Goal: Information Seeking & Learning: Learn about a topic

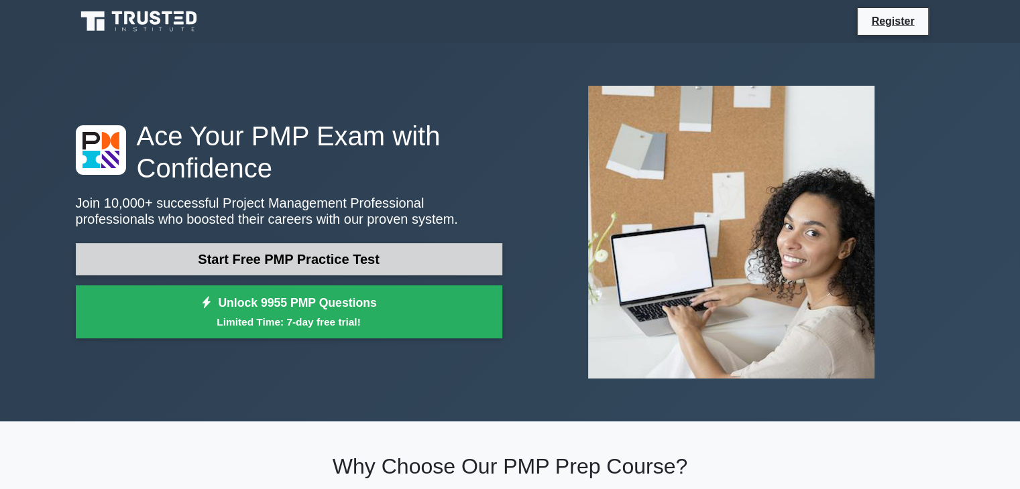
click at [255, 266] on link "Start Free PMP Practice Test" at bounding box center [289, 259] width 426 height 32
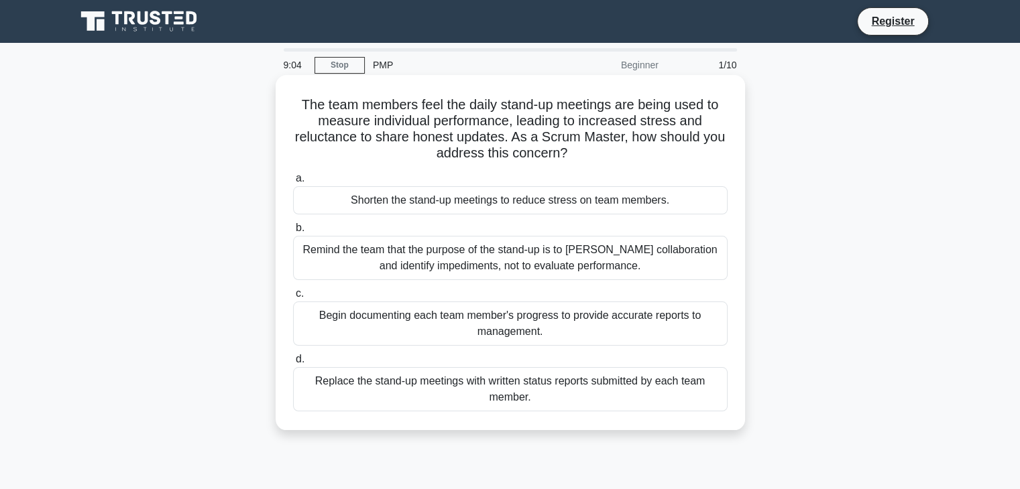
click at [487, 385] on div "Replace the stand-up meetings with written status reports submitted by each tea…" at bounding box center [510, 389] width 434 height 44
click at [293, 364] on input "d. Replace the stand-up meetings with written status reports submitted by each …" at bounding box center [293, 359] width 0 height 9
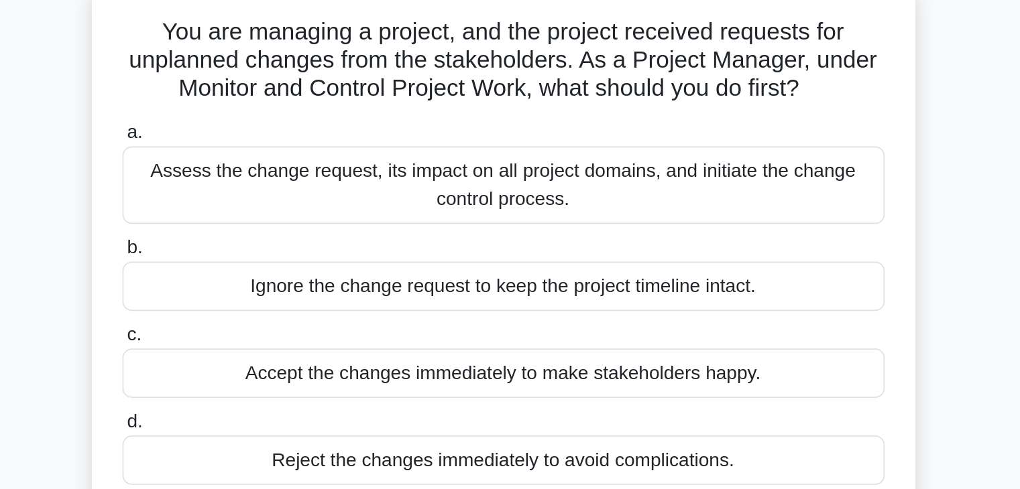
click at [515, 216] on div "a. Assess the change request, its impact on all project domains, and initiate t…" at bounding box center [510, 259] width 451 height 215
click at [514, 202] on div "Assess the change request, its impact on all project domains, and initiate the …" at bounding box center [510, 192] width 434 height 44
click at [293, 167] on input "a. Assess the change request, its impact on all project domains, and initiate t…" at bounding box center [293, 162] width 0 height 9
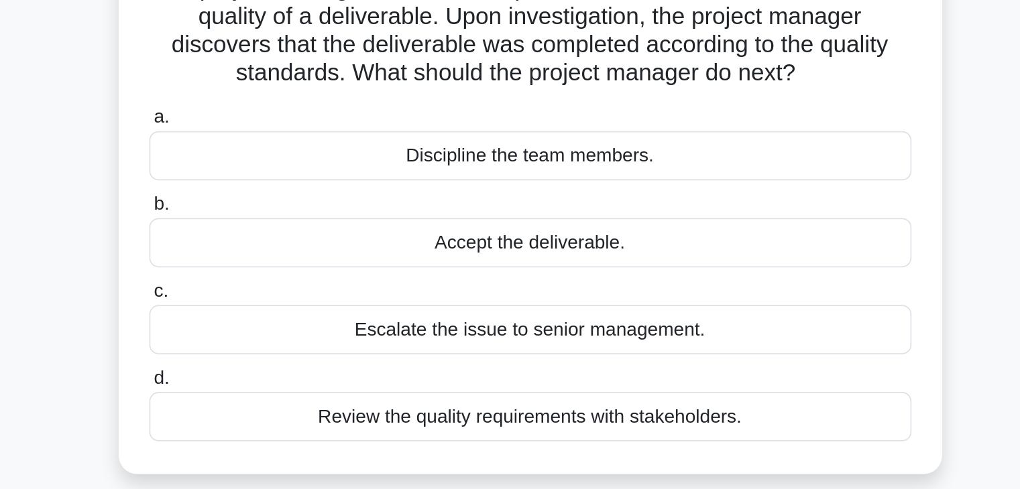
click at [547, 349] on div "Review the quality requirements with stakeholders." at bounding box center [510, 349] width 434 height 28
click at [293, 332] on input "d. Review the quality requirements with stakeholders." at bounding box center [293, 327] width 0 height 9
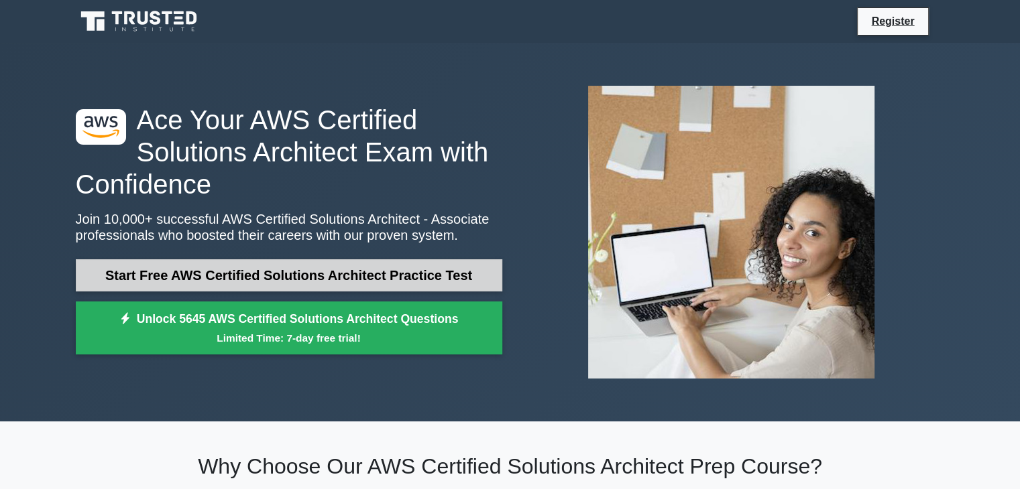
click at [296, 268] on link "Start Free AWS Certified Solutions Architect Practice Test" at bounding box center [289, 275] width 426 height 32
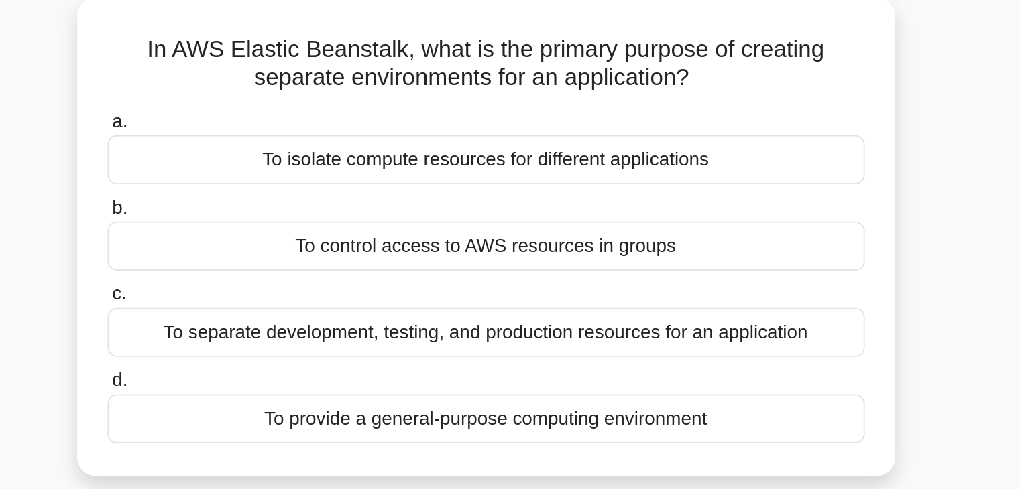
click at [454, 272] on div "To separate development, testing, and production resources for an application" at bounding box center [510, 267] width 434 height 28
click at [293, 250] on input "c. To separate development, testing, and production resources for an application" at bounding box center [293, 245] width 0 height 9
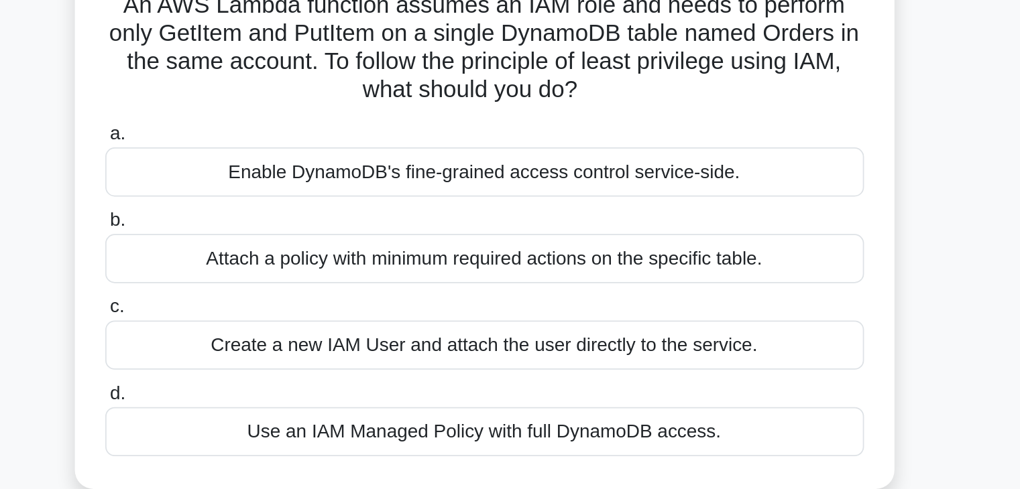
scroll to position [4, 0]
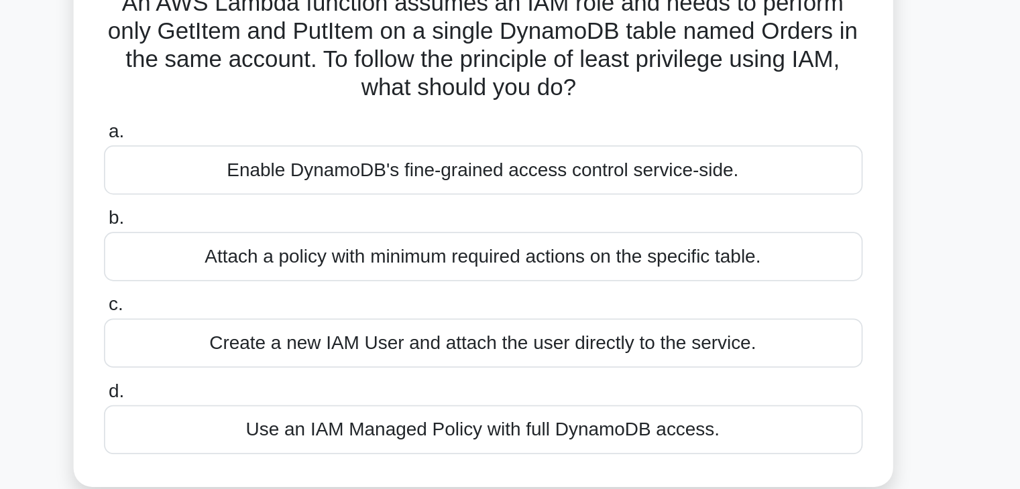
click at [455, 297] on div "Create a new IAM User and attach the user directly to the service." at bounding box center [510, 299] width 434 height 28
click at [293, 282] on input "c. Create a new IAM User and attach the user directly to the service." at bounding box center [293, 277] width 0 height 9
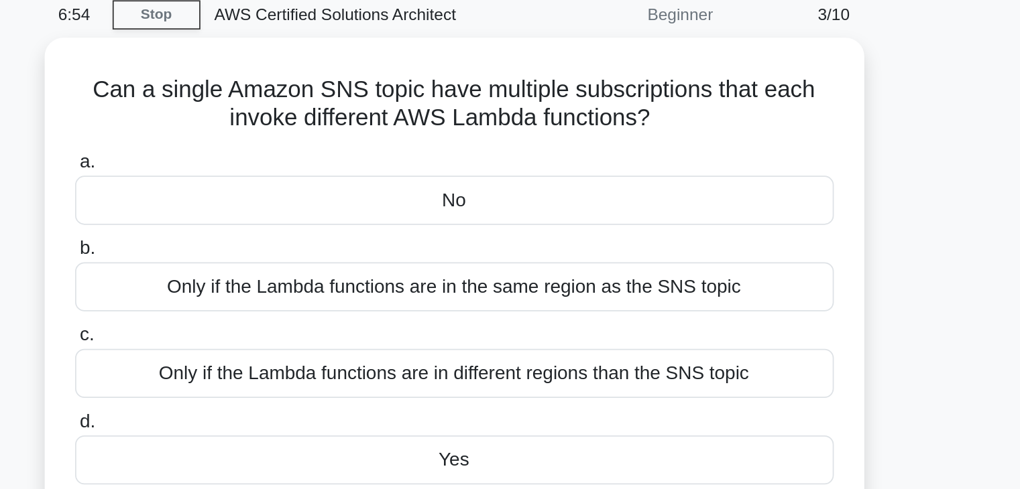
scroll to position [19, 0]
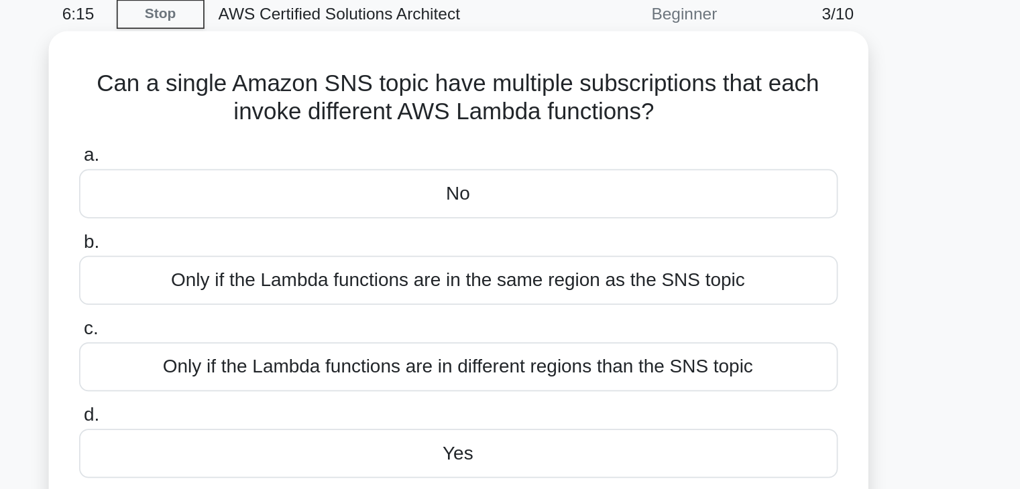
click at [536, 300] on div "Yes" at bounding box center [510, 298] width 434 height 28
click at [293, 281] on input "d. Yes" at bounding box center [293, 276] width 0 height 9
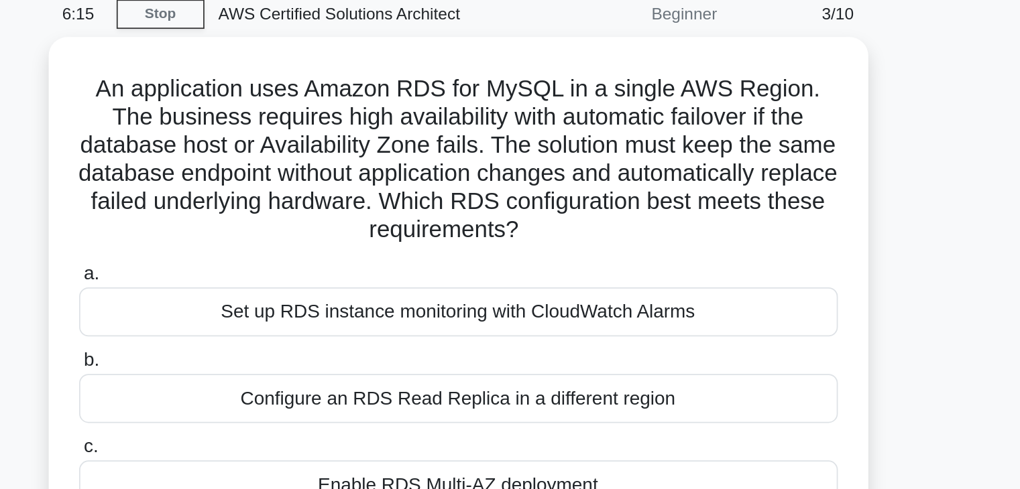
scroll to position [0, 0]
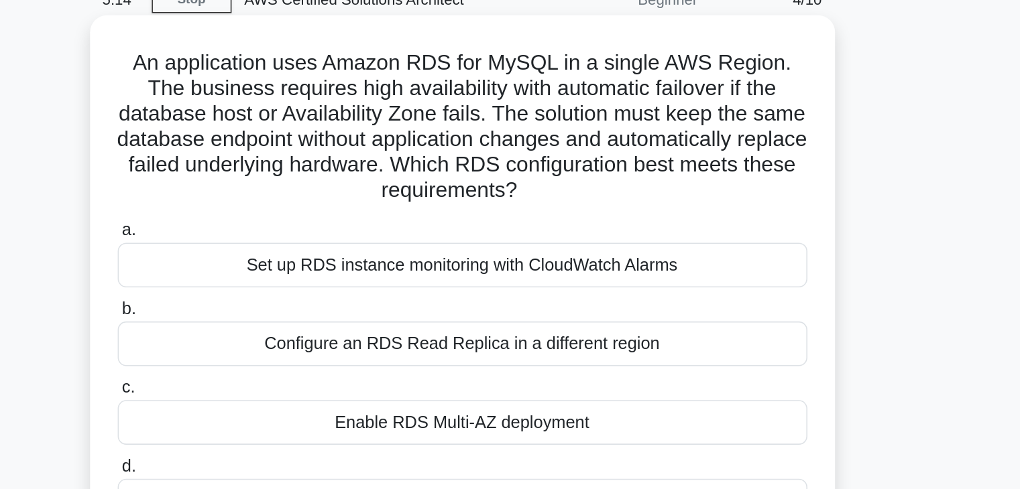
click at [543, 347] on div "a. Set up RDS instance monitoring with CloudWatch Alarms b. Configure an RDS Re…" at bounding box center [510, 299] width 451 height 198
click at [545, 340] on div "Enable RDS Multi-AZ deployment" at bounding box center [510, 332] width 434 height 28
click at [293, 314] on input "c. Enable RDS Multi-AZ deployment" at bounding box center [293, 310] width 0 height 9
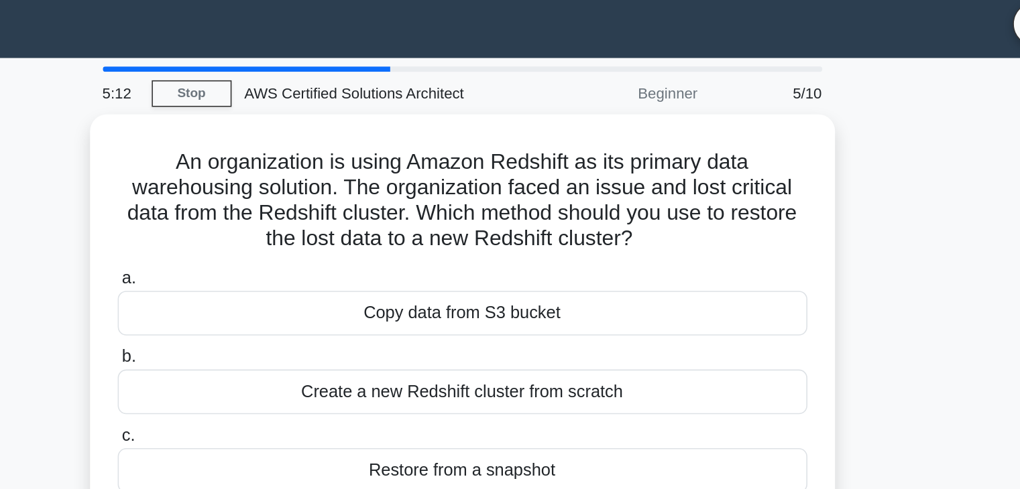
click at [545, 281] on label "c. Restore from a snapshot" at bounding box center [510, 295] width 434 height 44
click at [293, 281] on input "c. Restore from a snapshot" at bounding box center [293, 281] width 0 height 9
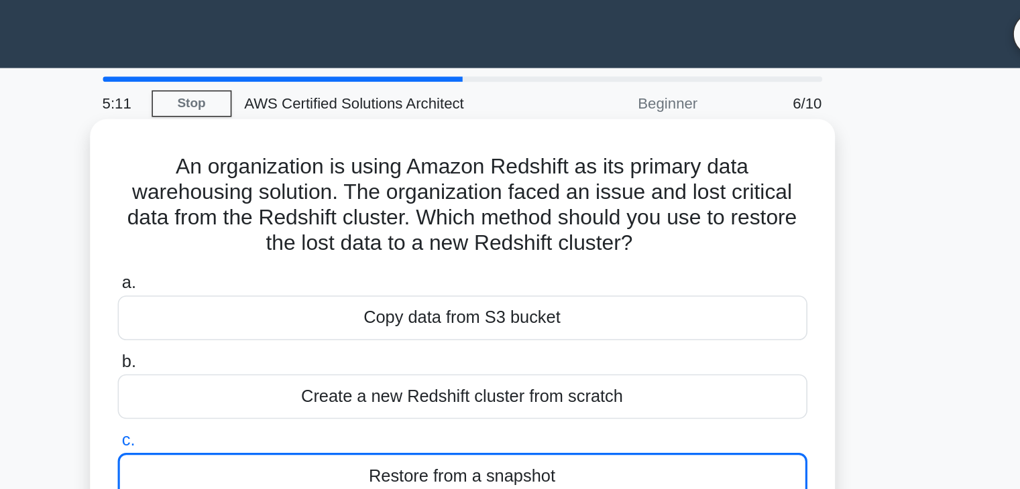
click at [554, 244] on div "Create a new Redshift cluster from scratch" at bounding box center [510, 250] width 434 height 28
click at [293, 233] on input "b. Create a new Redshift cluster from scratch" at bounding box center [293, 228] width 0 height 9
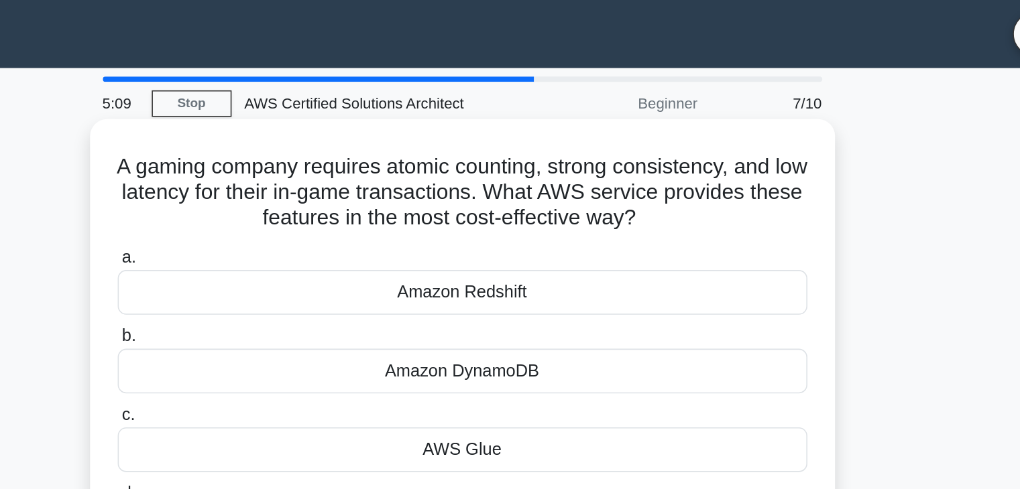
click at [560, 233] on div "Amazon DynamoDB" at bounding box center [510, 234] width 434 height 28
click at [293, 217] on input "b. Amazon DynamoDB" at bounding box center [293, 212] width 0 height 9
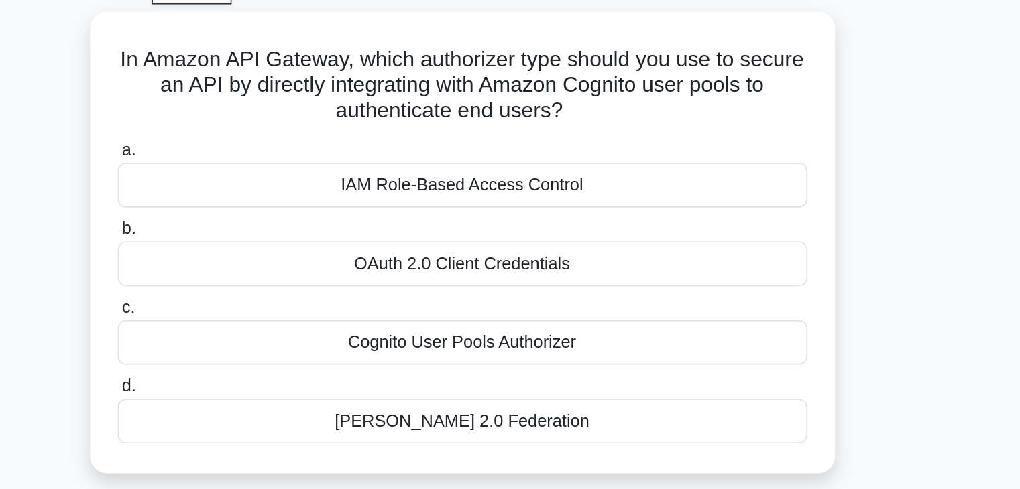
click at [560, 306] on label "d. SAML 2.0 Federation" at bounding box center [510, 328] width 434 height 44
click at [293, 310] on input "d. SAML 2.0 Federation" at bounding box center [293, 314] width 0 height 9
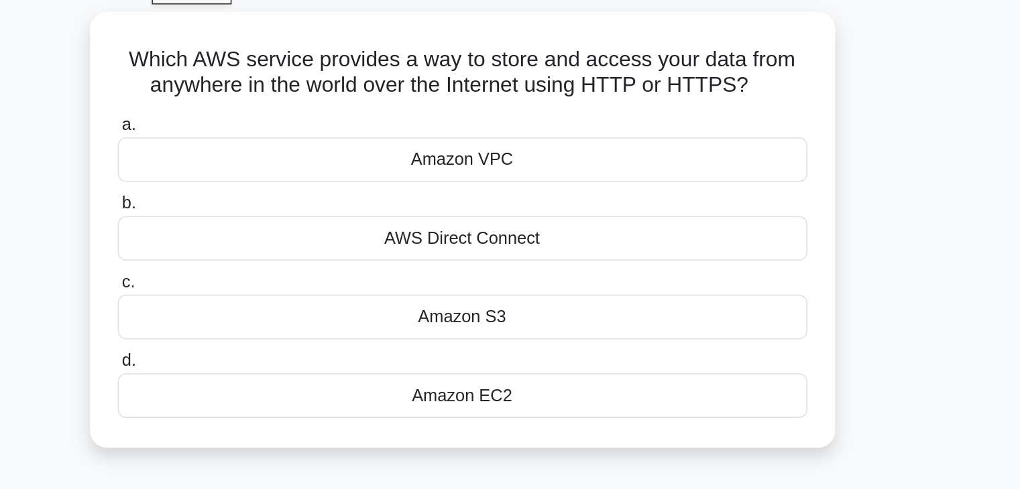
click at [560, 306] on div "Amazon EC2" at bounding box center [510, 320] width 434 height 28
click at [293, 303] on input "d. Amazon EC2" at bounding box center [293, 298] width 0 height 9
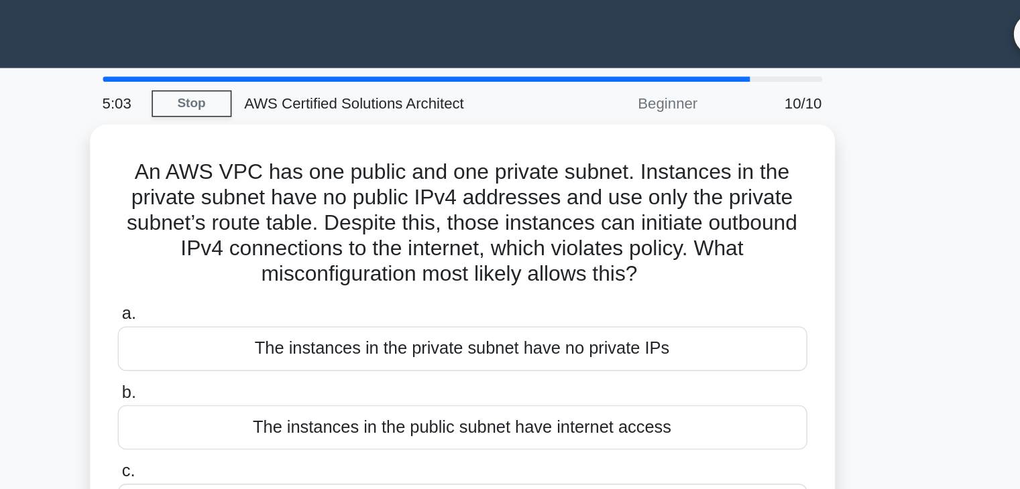
click at [560, 233] on div "a. The instances in the private subnet have no private IPs b. The instances in …" at bounding box center [510, 294] width 451 height 215
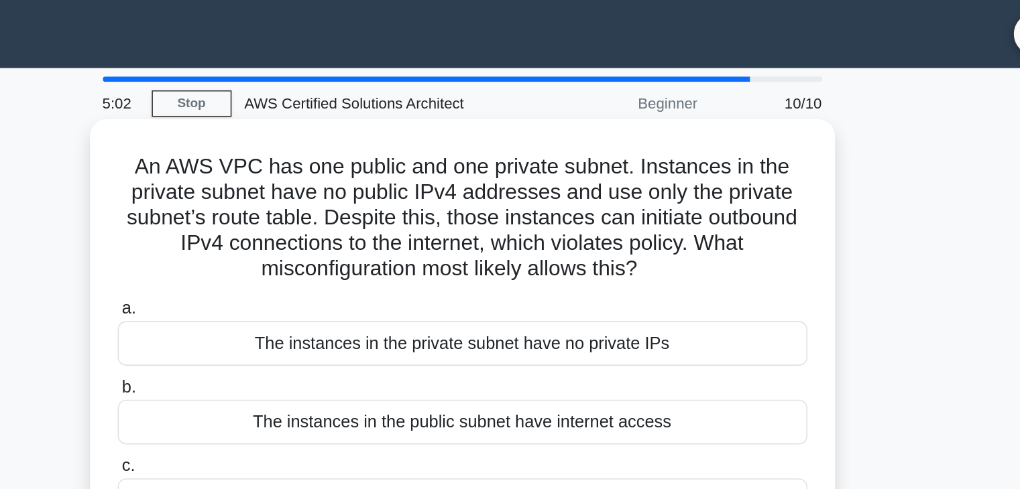
click at [564, 215] on div "The instances in the private subnet have no private IPs" at bounding box center [510, 216] width 434 height 28
click at [293, 199] on input "a. The instances in the private subnet have no private IPs" at bounding box center [293, 194] width 0 height 9
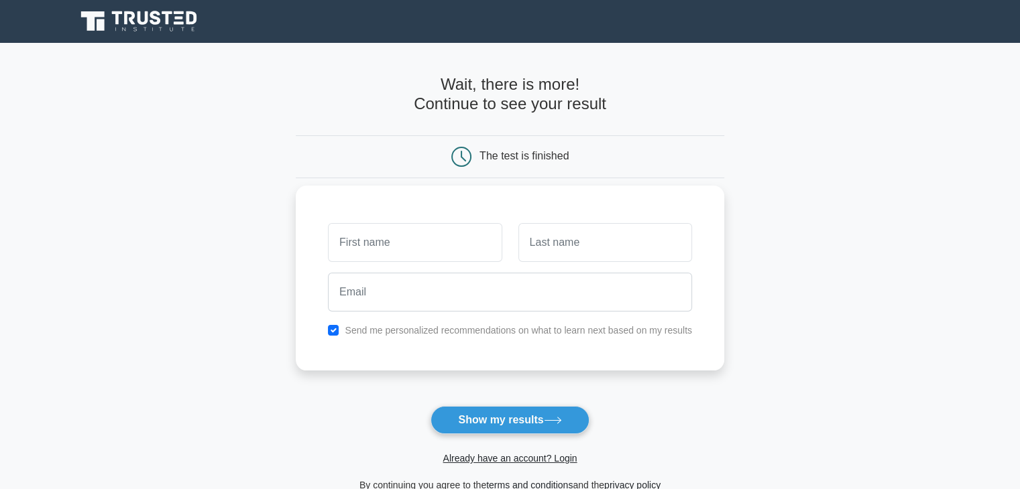
click at [459, 237] on input "text" at bounding box center [415, 242] width 174 height 39
click at [516, 418] on button "Show my results" at bounding box center [509, 420] width 158 height 28
type input "an"
click at [625, 261] on div at bounding box center [605, 243] width 190 height 50
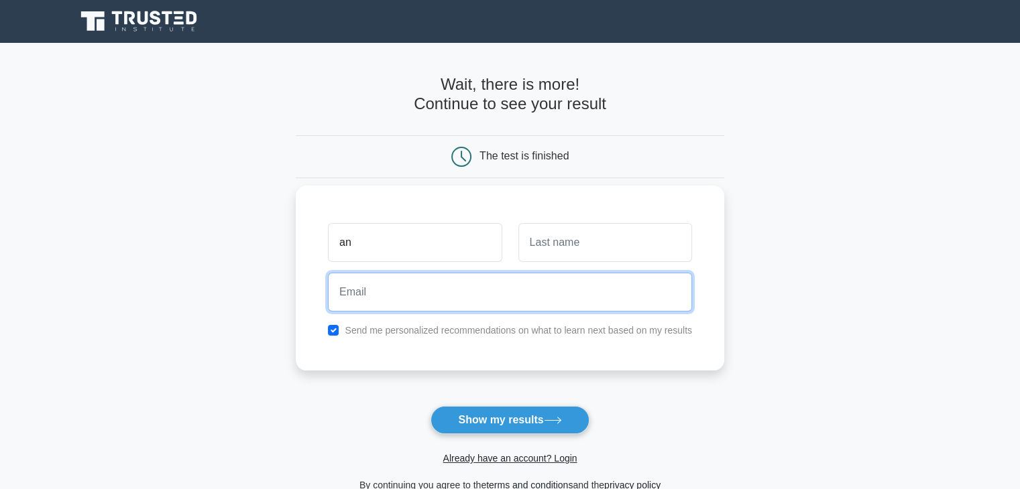
click at [501, 298] on input "email" at bounding box center [510, 292] width 364 height 39
type input "[EMAIL_ADDRESS][DOMAIN_NAME]"
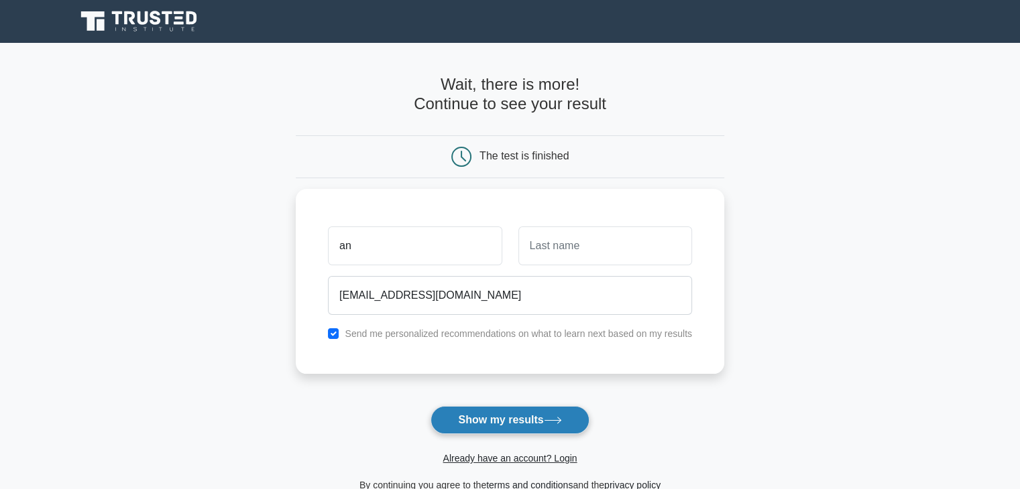
click at [489, 410] on button "Show my results" at bounding box center [509, 420] width 158 height 28
type input "ss"
click at [536, 410] on button "Show my results" at bounding box center [509, 420] width 158 height 28
